Goal: Find contact information: Find contact information

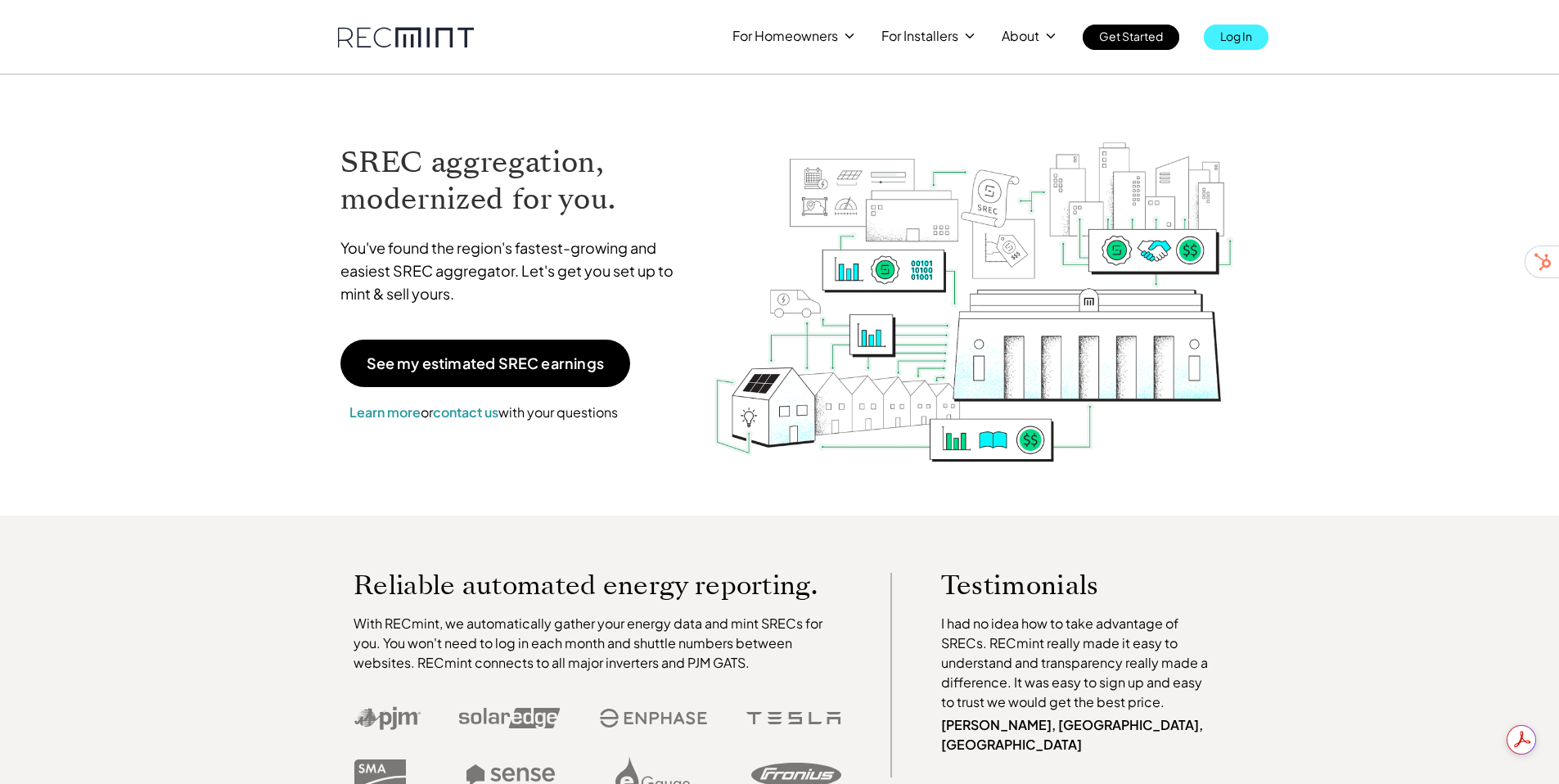
click at [1234, 38] on p "Log In" at bounding box center [1236, 36] width 32 height 23
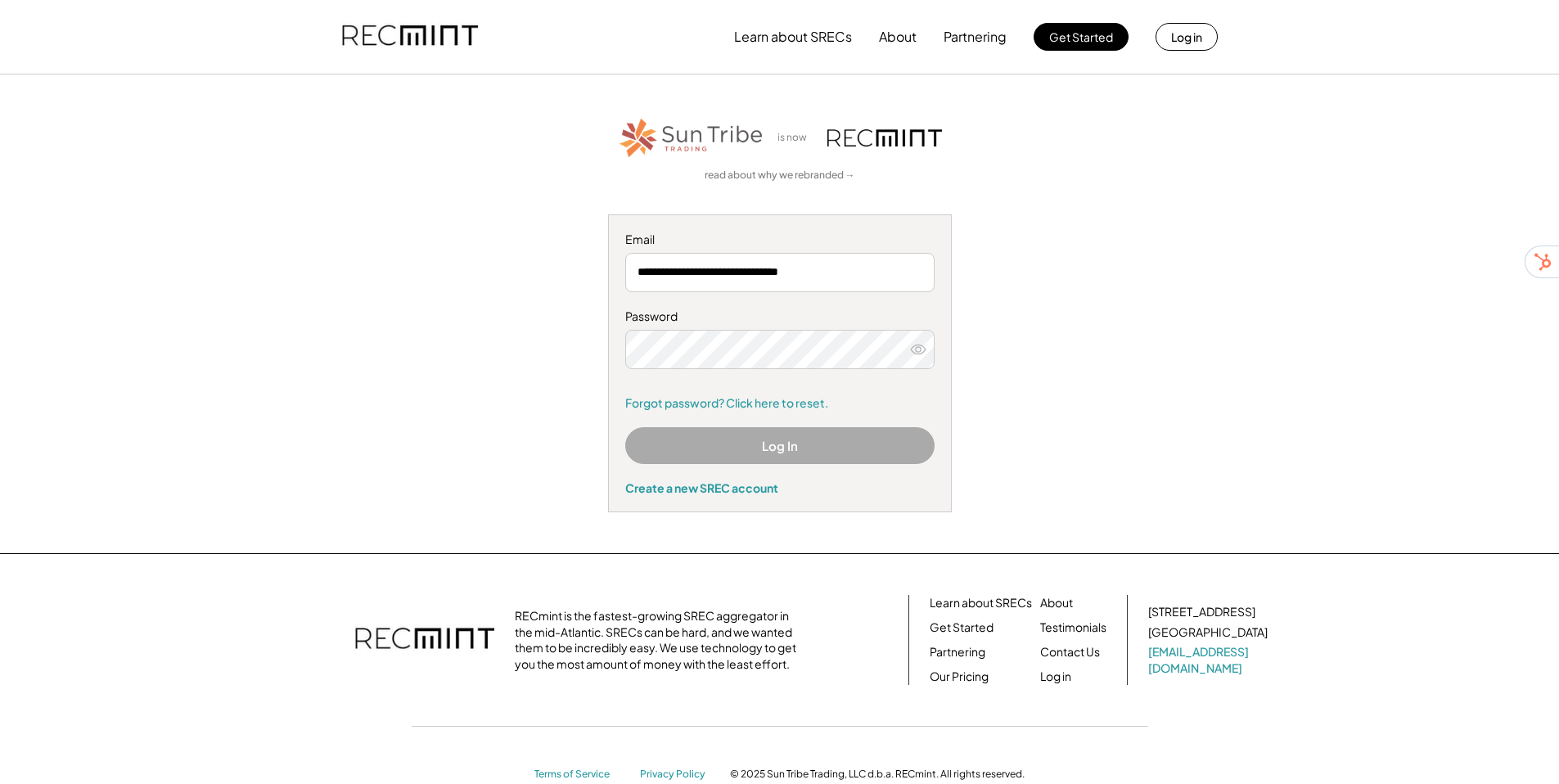
click at [780, 450] on button "Log In" at bounding box center [780, 445] width 310 height 36
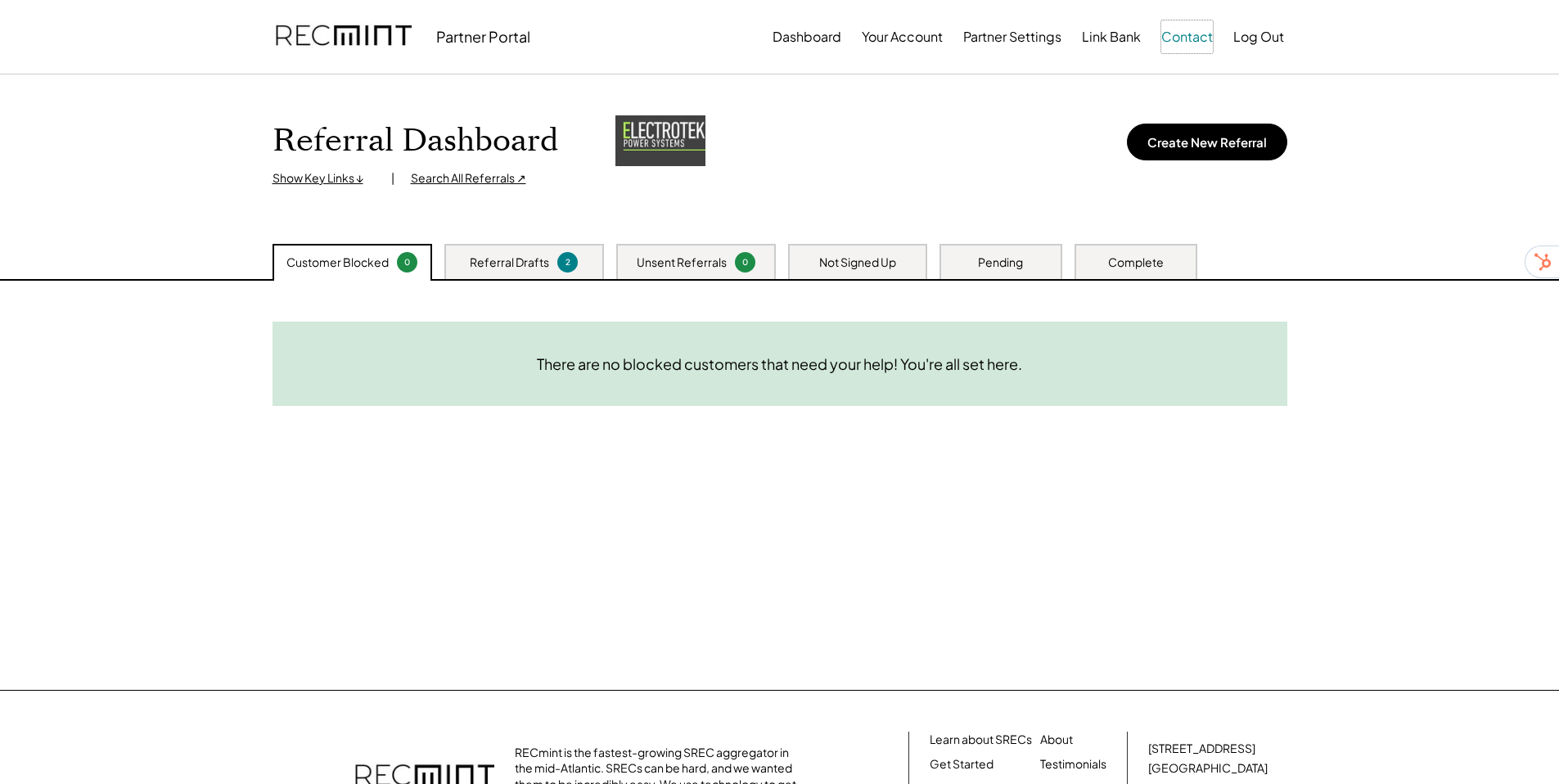
click at [1185, 36] on button "Contact" at bounding box center [1187, 36] width 51 height 33
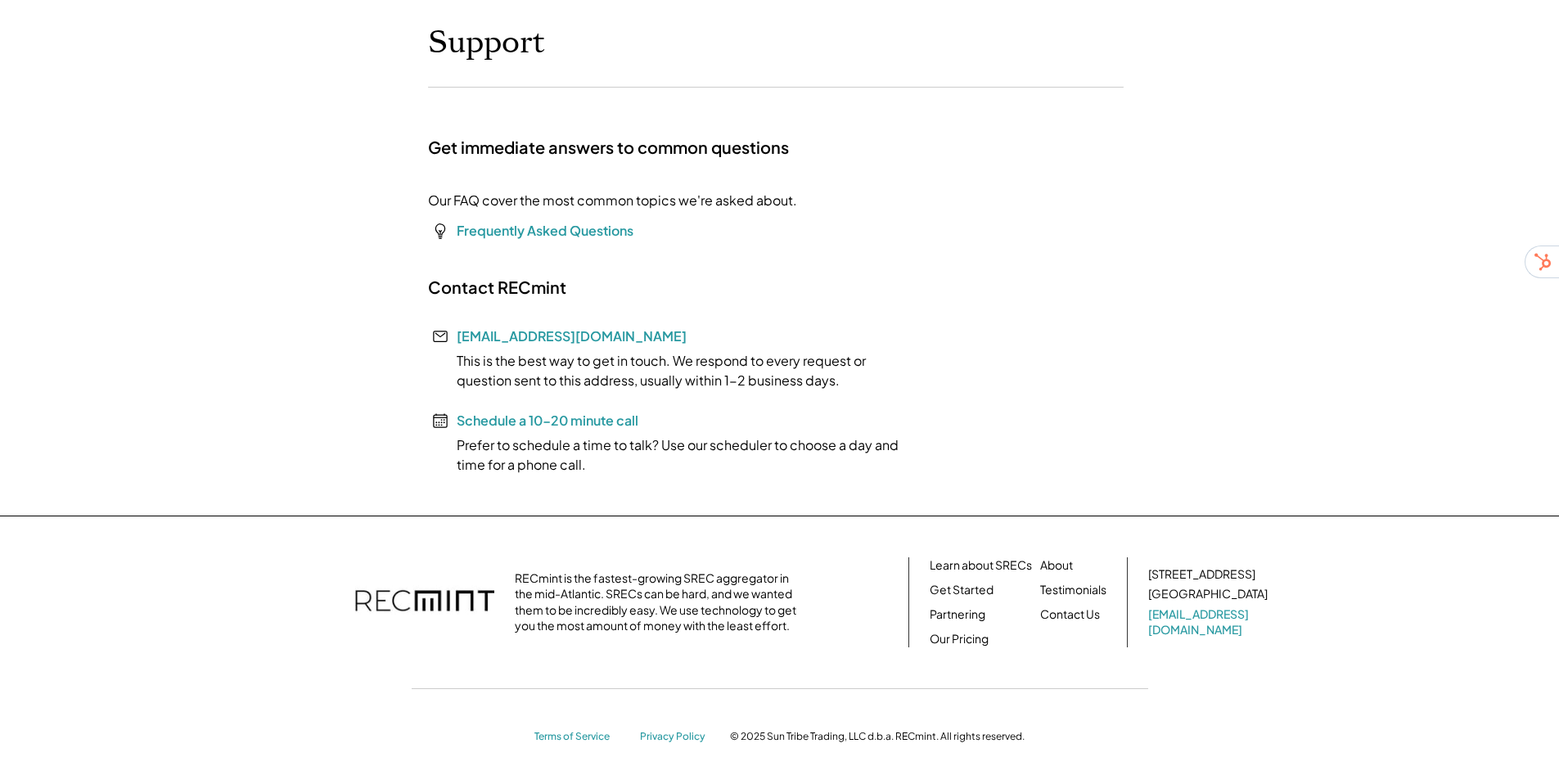
scroll to position [93, 0]
click at [557, 419] on font "Schedule a 10-20 minute call" at bounding box center [548, 418] width 182 height 17
